Goal: Task Accomplishment & Management: Manage account settings

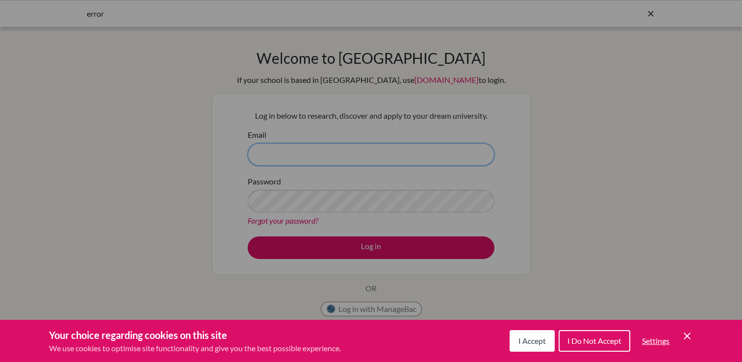
type input "[EMAIL_ADDRESS][DOMAIN_NAME]"
click at [531, 343] on span "I Accept" at bounding box center [531, 340] width 27 height 9
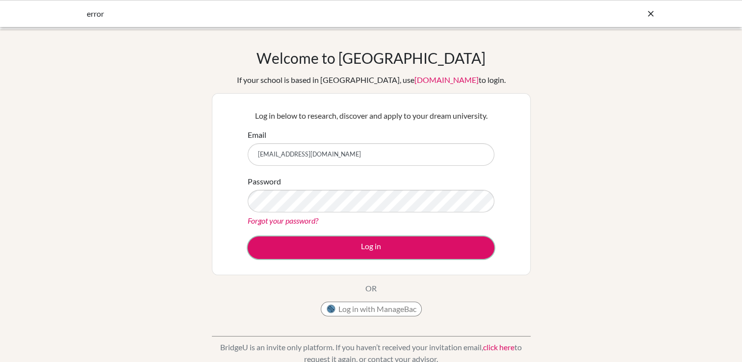
click at [373, 249] on button "Log in" at bounding box center [371, 247] width 247 height 23
